Goal: Task Accomplishment & Management: Manage account settings

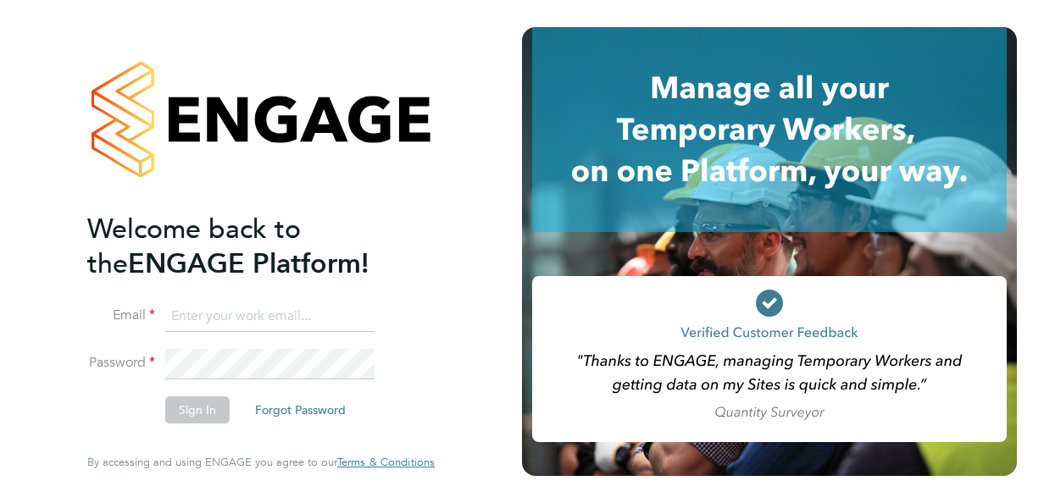
type input "olivia.toon1@nhs.net"
click at [222, 411] on button "Sign In" at bounding box center [197, 409] width 64 height 27
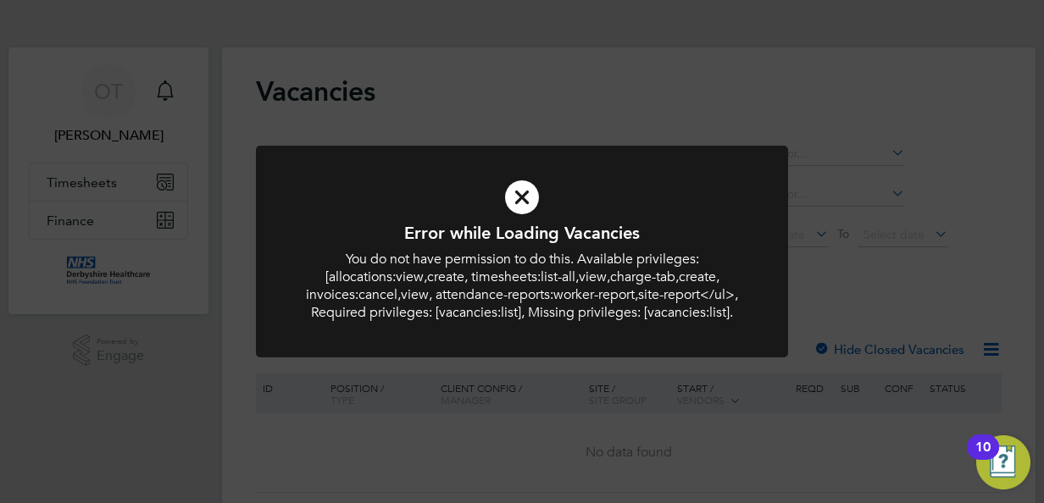
click at [502, 195] on icon at bounding box center [522, 197] width 440 height 66
click at [512, 194] on icon at bounding box center [522, 197] width 440 height 66
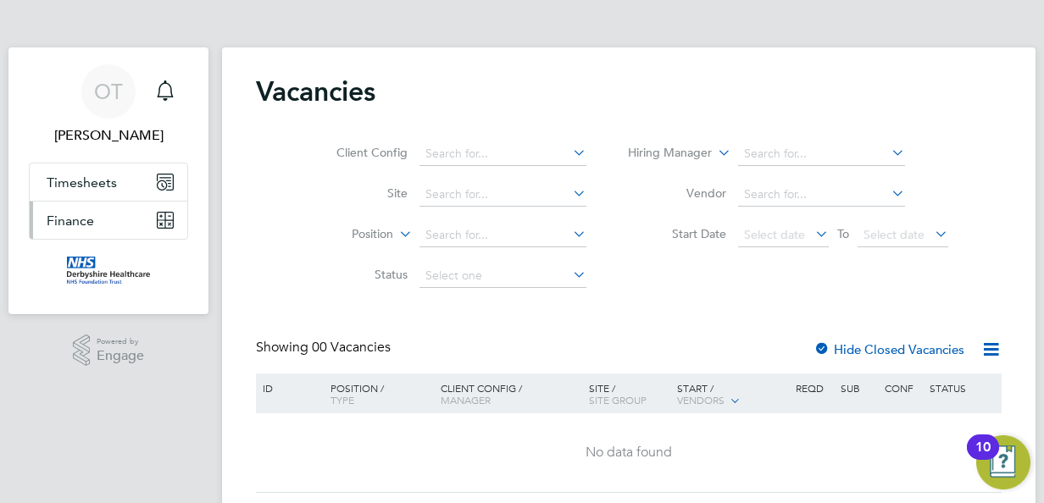
click at [79, 216] on span "Finance" at bounding box center [70, 221] width 47 height 16
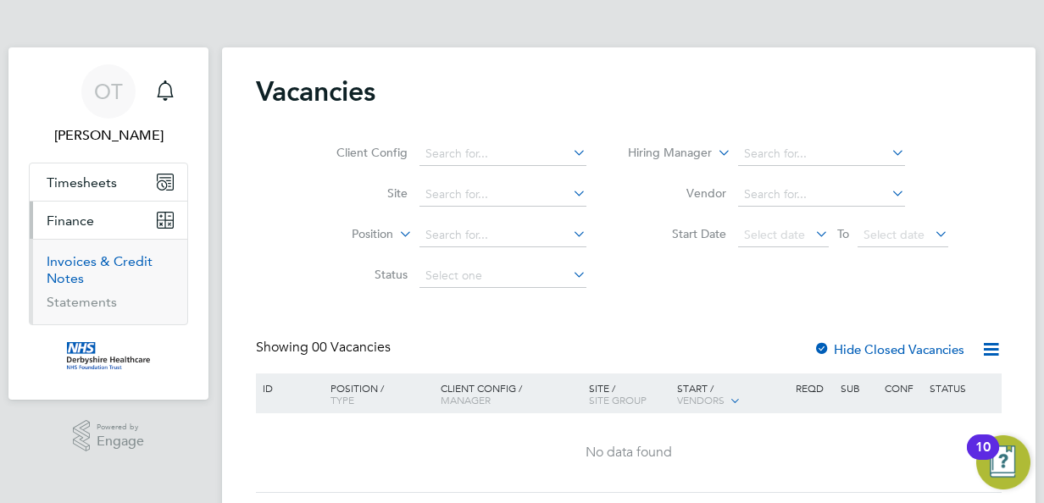
click at [90, 265] on link "Invoices & Credit Notes" at bounding box center [100, 269] width 106 height 33
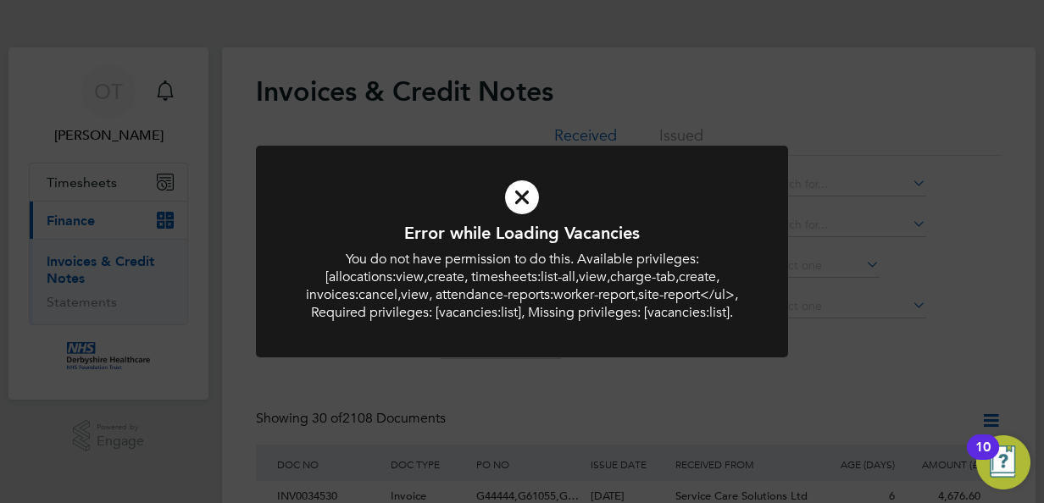
click at [512, 203] on icon at bounding box center [522, 197] width 440 height 66
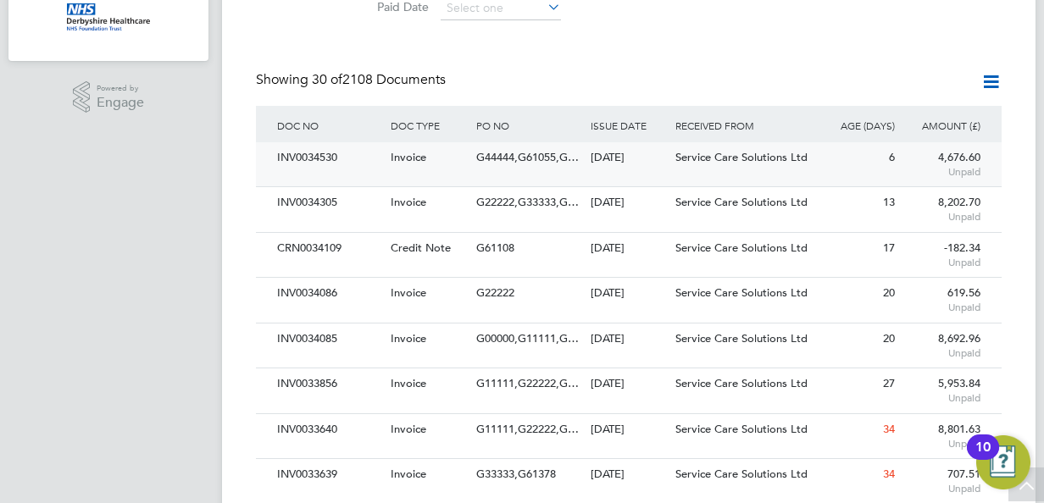
click at [481, 166] on div "G44444,G61055,G…" at bounding box center [529, 157] width 114 height 31
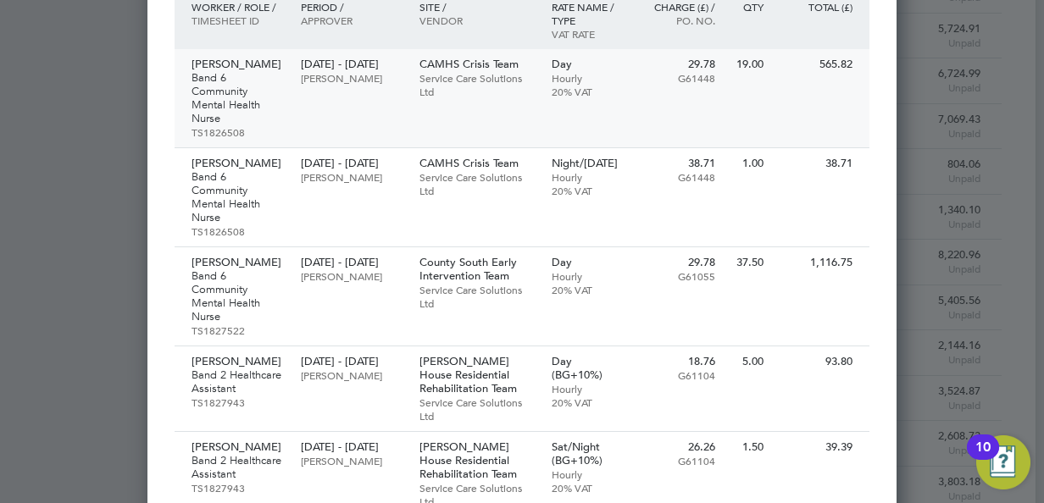
scroll to position [762, 0]
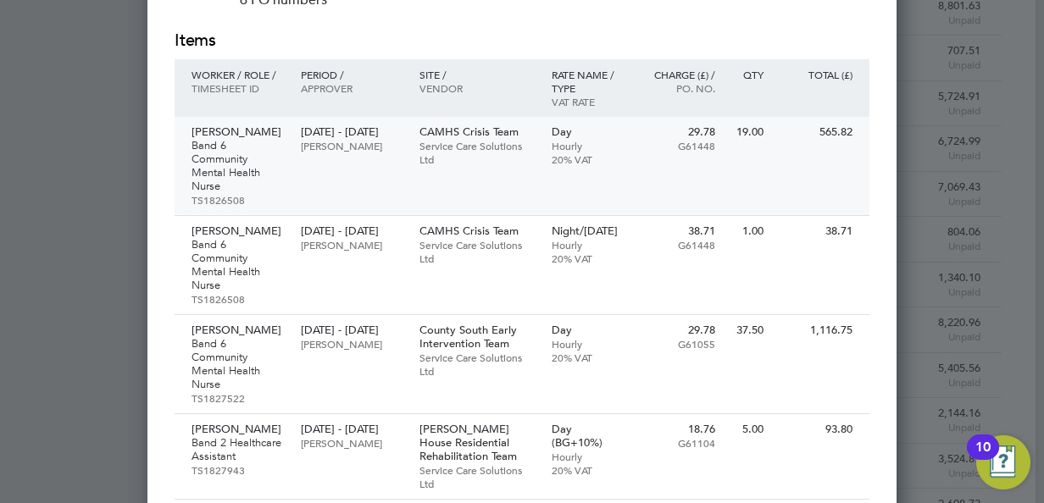
click at [305, 179] on div "Anne Moahyi Band 6 Community Mental Health Nurse TS1826508 16 Sep - 19 Sep 2025…" at bounding box center [521, 166] width 695 height 99
click at [341, 337] on p "15 Sep - 19 Sep 2025" at bounding box center [351, 331] width 101 height 14
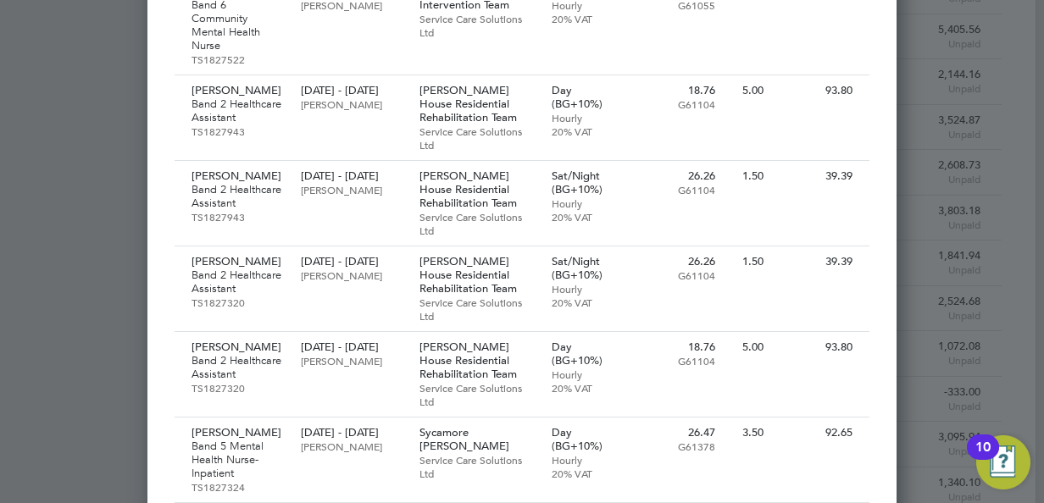
scroll to position [1016, 0]
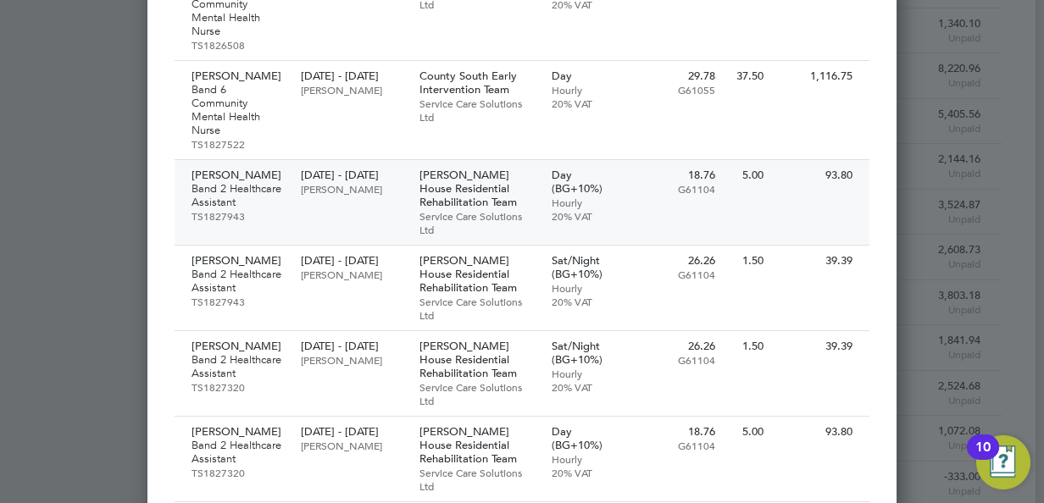
click at [356, 196] on p "Lisa Stanley" at bounding box center [351, 189] width 101 height 14
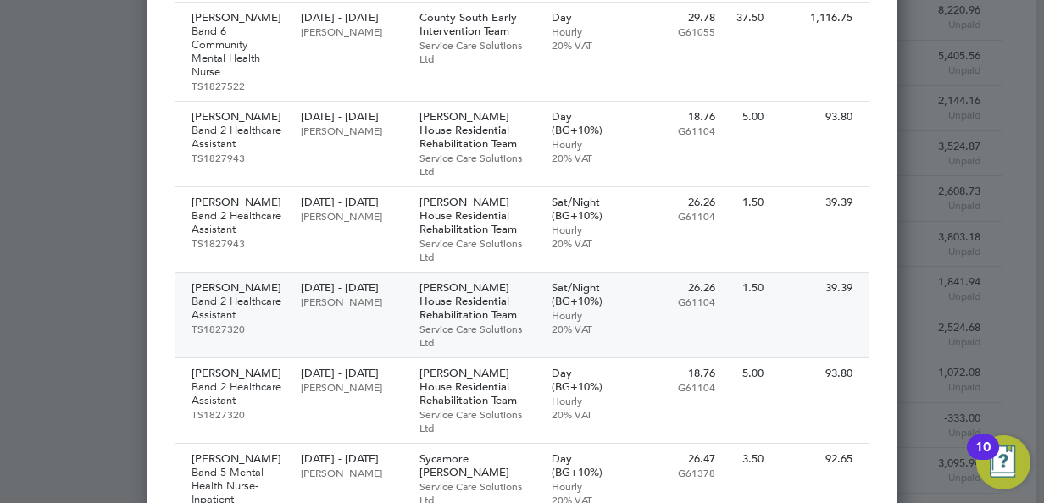
scroll to position [1101, 0]
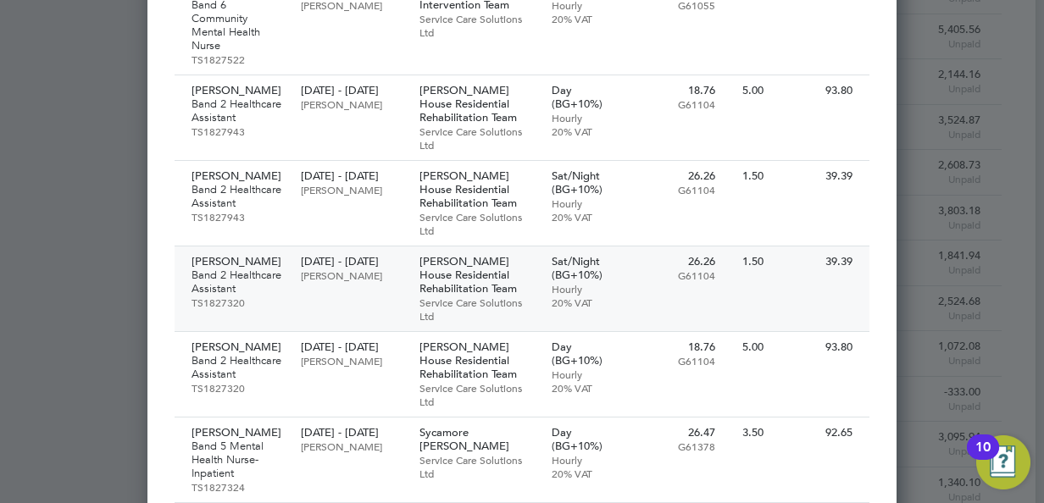
click at [285, 302] on div "Erin Brough Band 2 Healthcare Assistant TS1827320" at bounding box center [233, 281] width 118 height 71
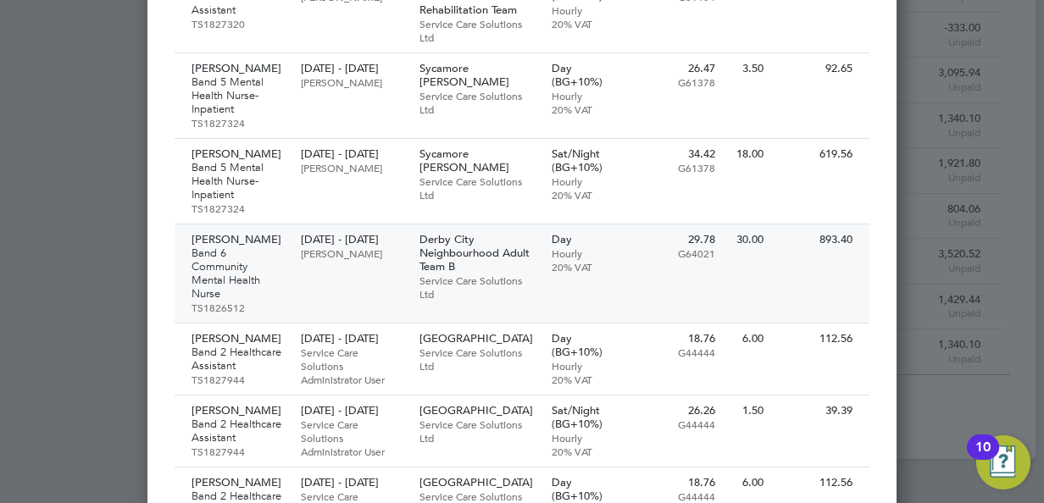
scroll to position [1440, 0]
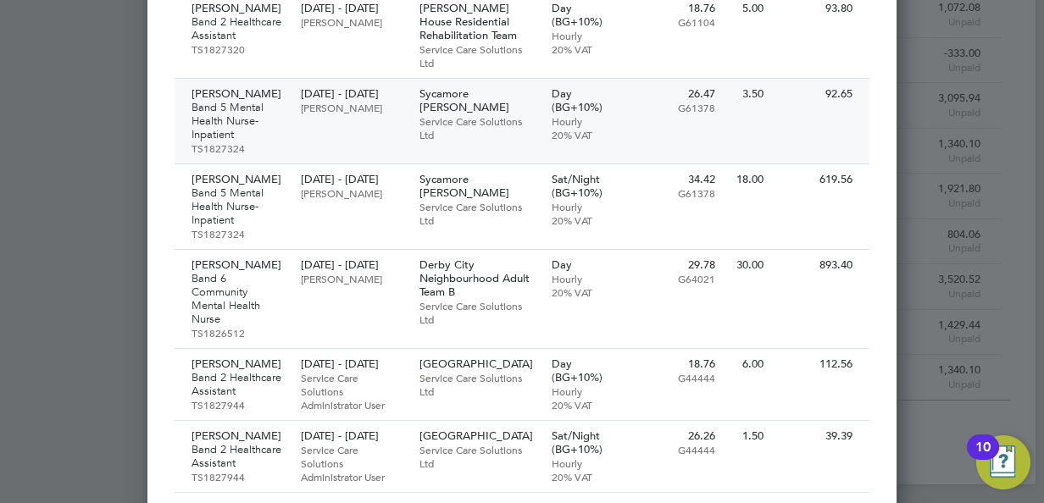
click at [298, 123] on div "15 Sep - 17 Sep 2025 Melanie Davies" at bounding box center [351, 101] width 118 height 44
click at [261, 326] on p "Band 6 Community Mental Health Nurse" at bounding box center [237, 299] width 92 height 54
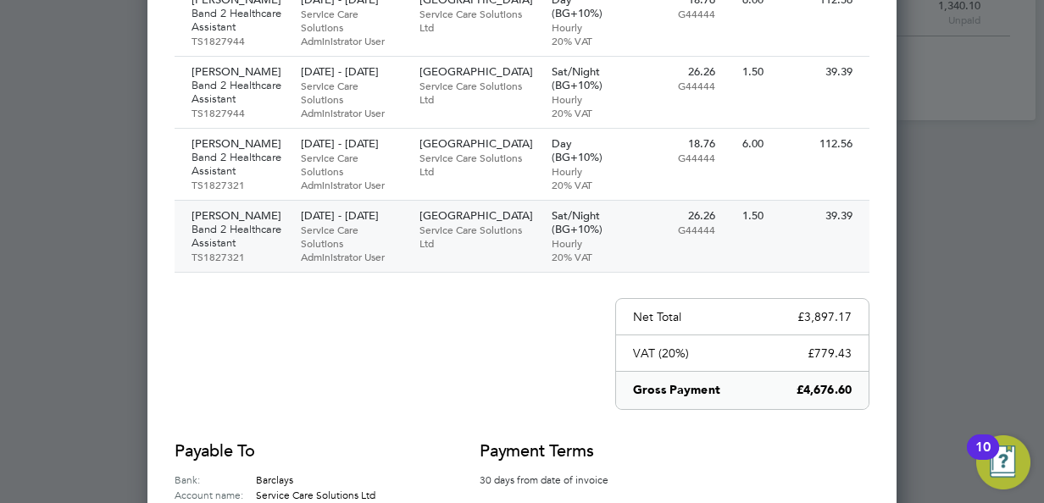
scroll to position [1779, 0]
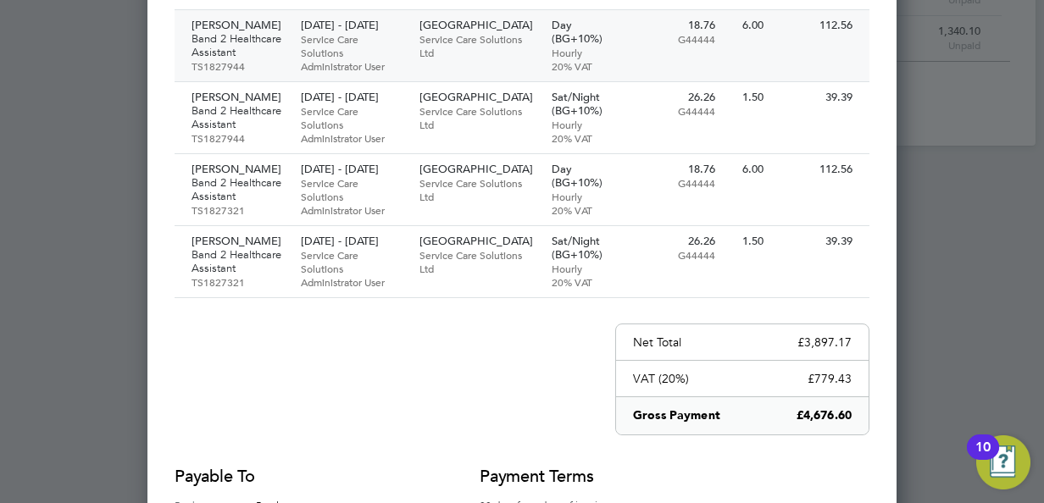
click at [286, 81] on div "Hakeem Ajayi Band 2 Healthcare Assistant TS1827944" at bounding box center [233, 45] width 118 height 71
click at [270, 217] on p "TS1827321" at bounding box center [237, 210] width 92 height 14
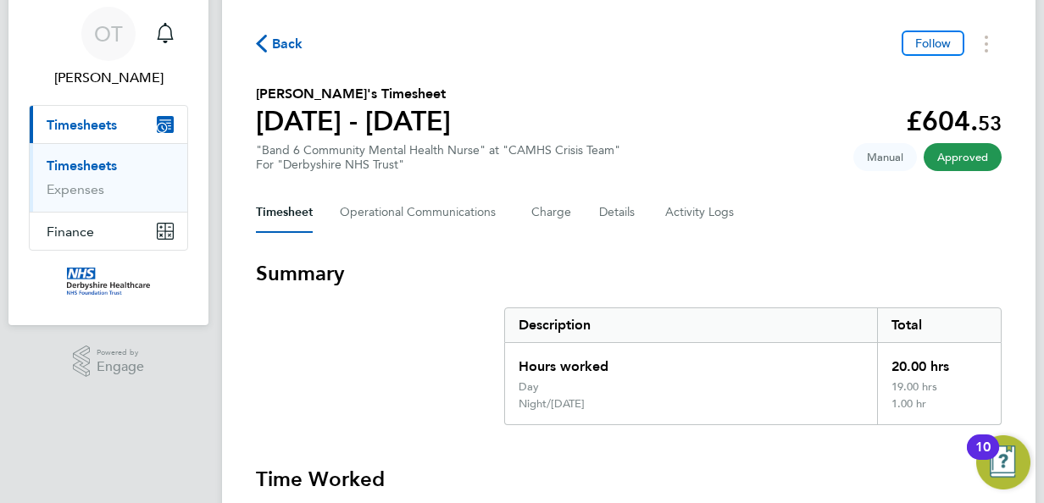
scroll to position [85, 0]
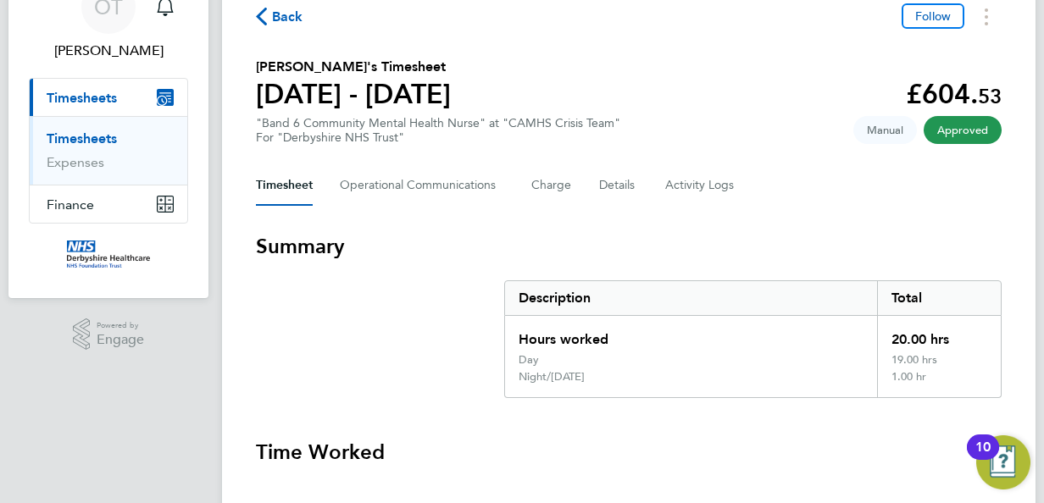
click at [796, 112] on section "Anne Moahyi's Timesheet 15 - 21 Sept 2025 £604. 53 "Band 6 Community Mental Hea…" at bounding box center [628, 101] width 745 height 88
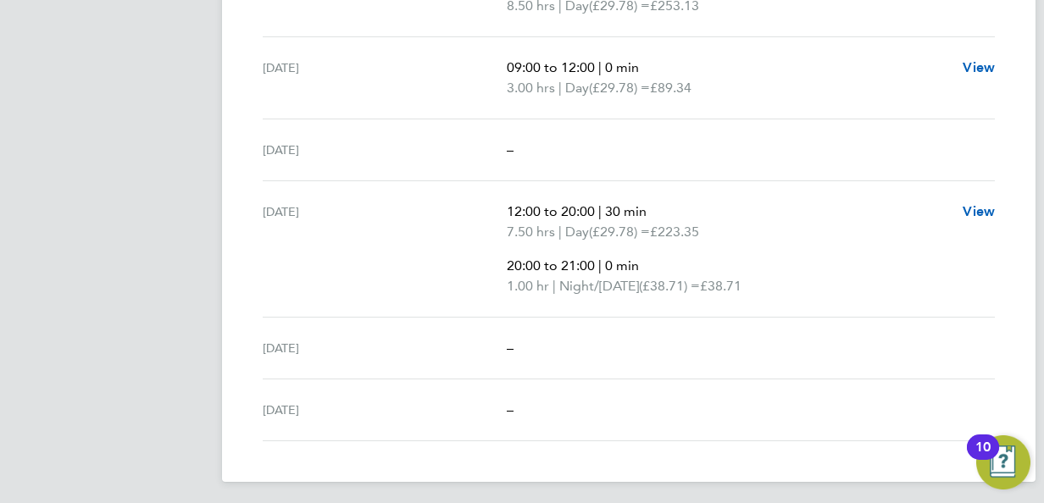
scroll to position [593, 0]
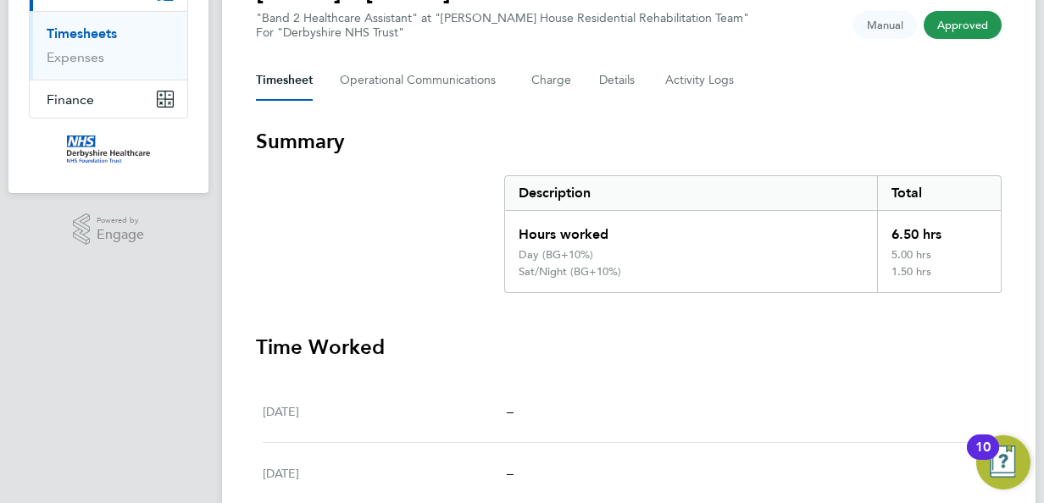
scroll to position [131, 0]
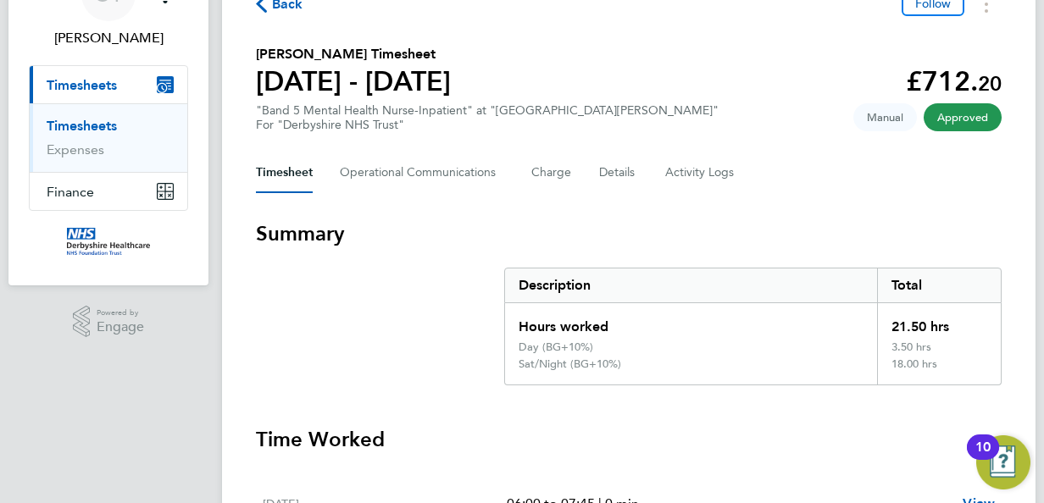
scroll to position [36, 0]
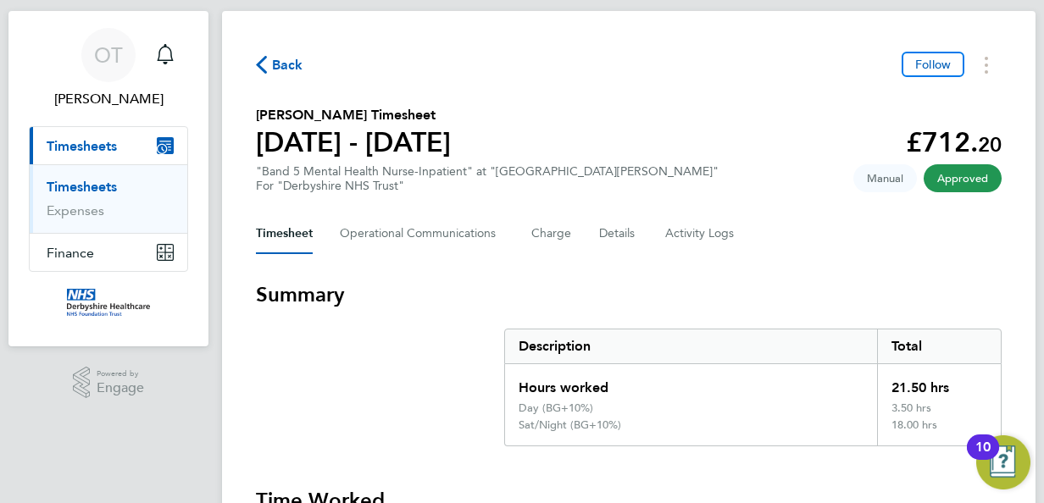
drag, startPoint x: 673, startPoint y: 339, endPoint x: 700, endPoint y: 336, distance: 26.4
click at [678, 339] on div "Description" at bounding box center [691, 346] width 372 height 34
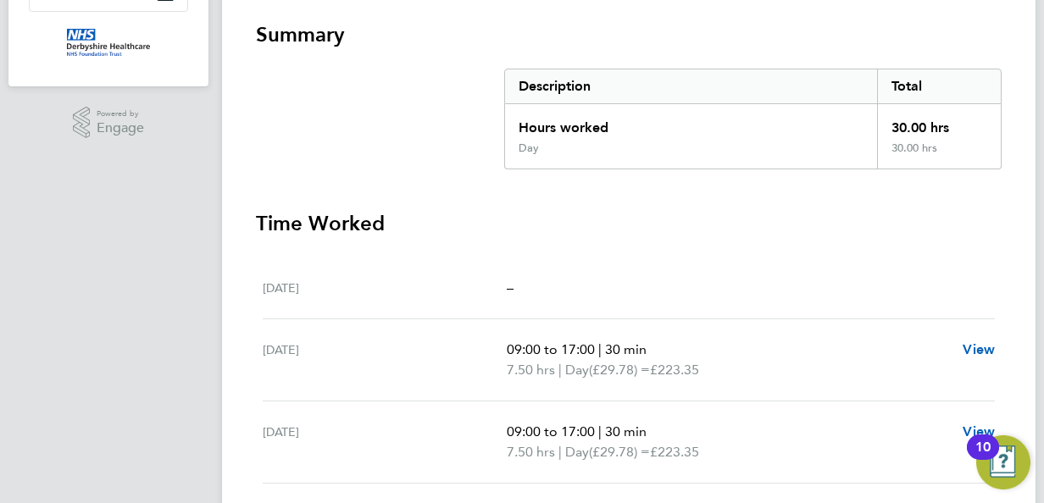
scroll to position [339, 0]
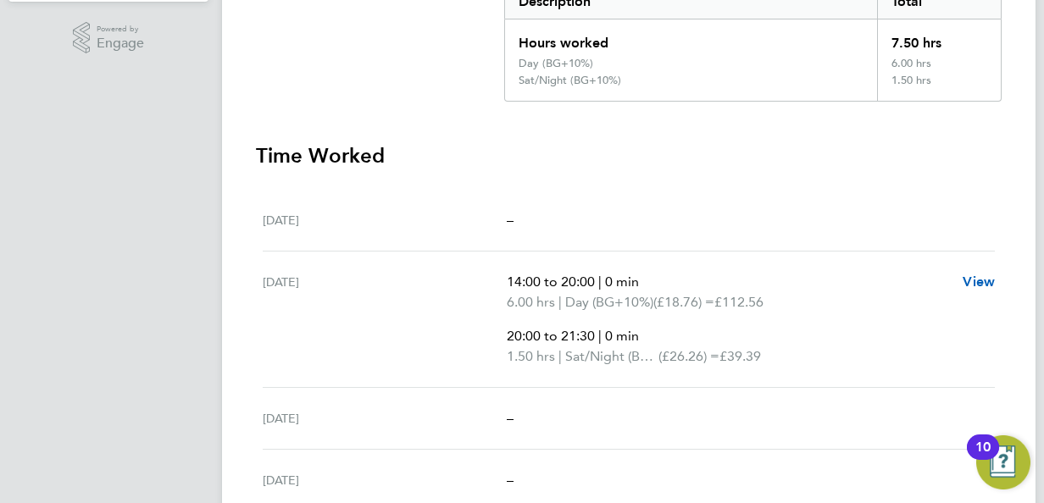
scroll to position [424, 0]
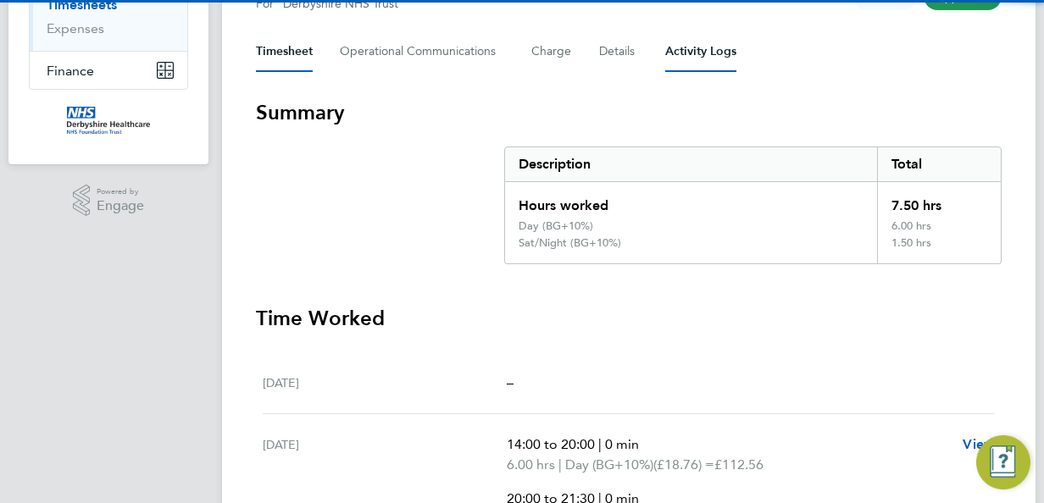
scroll to position [339, 0]
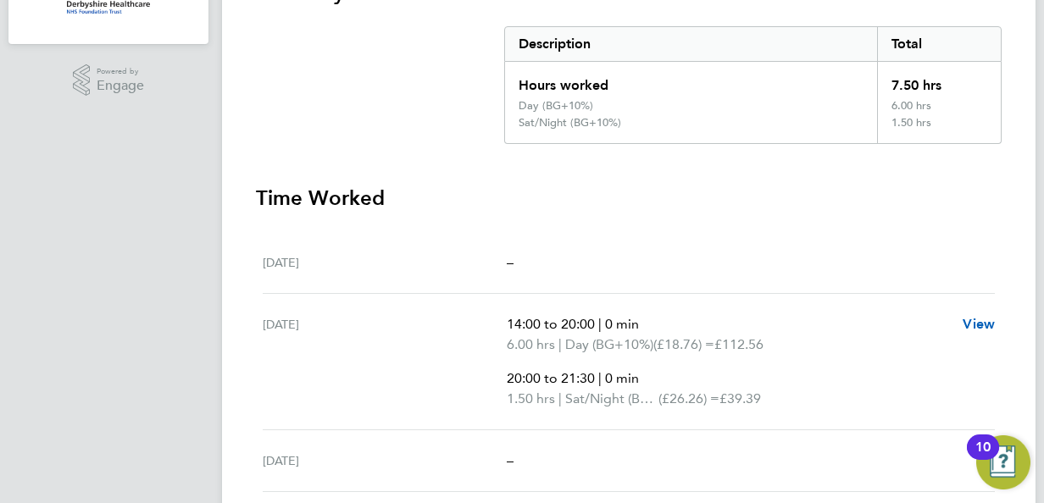
click at [568, 281] on div "[DATE] –" at bounding box center [629, 263] width 732 height 62
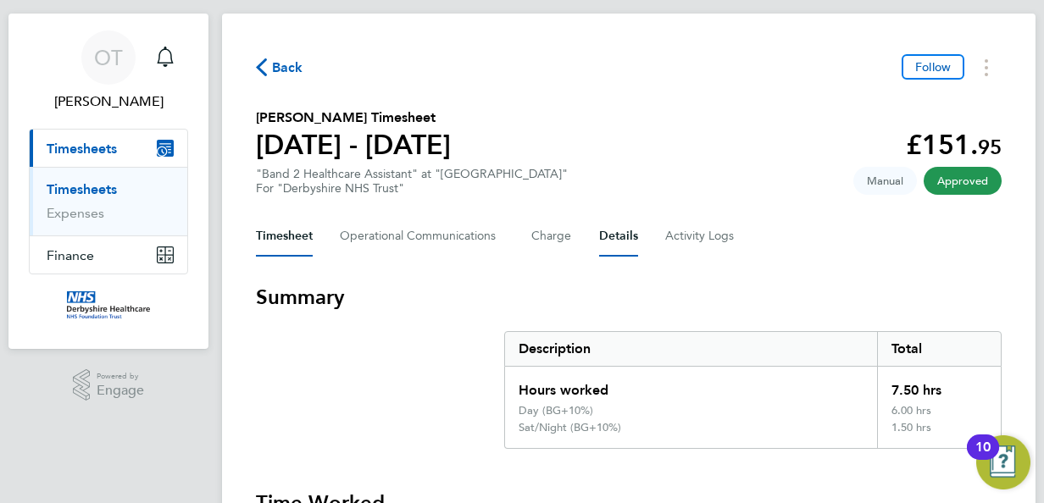
scroll to position [0, 0]
